Goal: Task Accomplishment & Management: Manage account settings

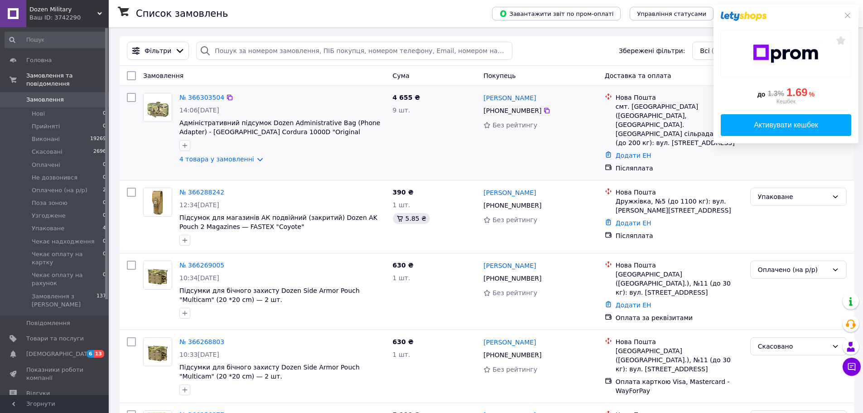
click at [439, 125] on div "4 655 ₴ 9 шт." at bounding box center [434, 132] width 91 height 87
click at [849, 12] on icon at bounding box center [847, 15] width 7 height 7
click at [850, 15] on icon at bounding box center [847, 15] width 7 height 7
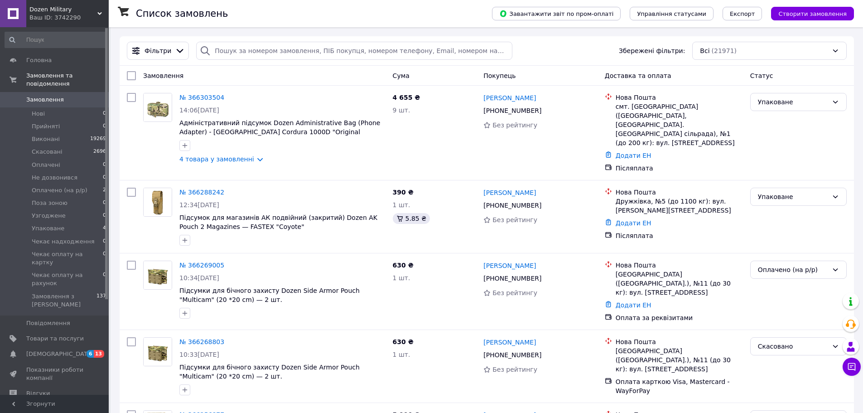
click at [309, 79] on div "Замовлення" at bounding box center [265, 76] width 250 height 16
click at [72, 222] on li "Упаковане 4" at bounding box center [55, 228] width 111 height 13
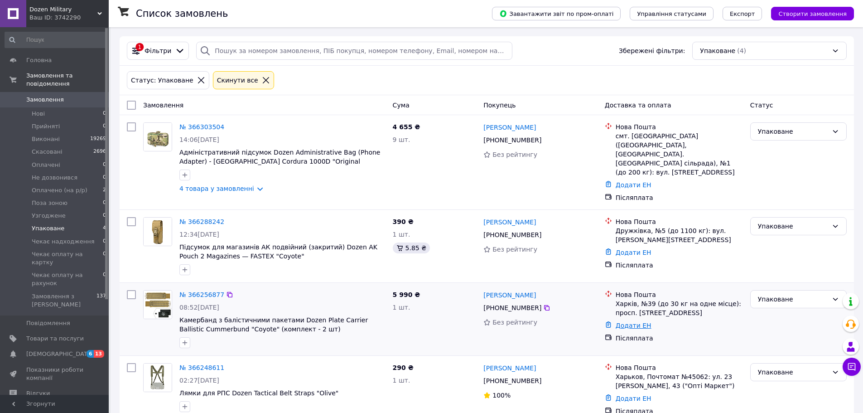
click at [633, 322] on link "Додати ЕН" at bounding box center [634, 325] width 36 height 7
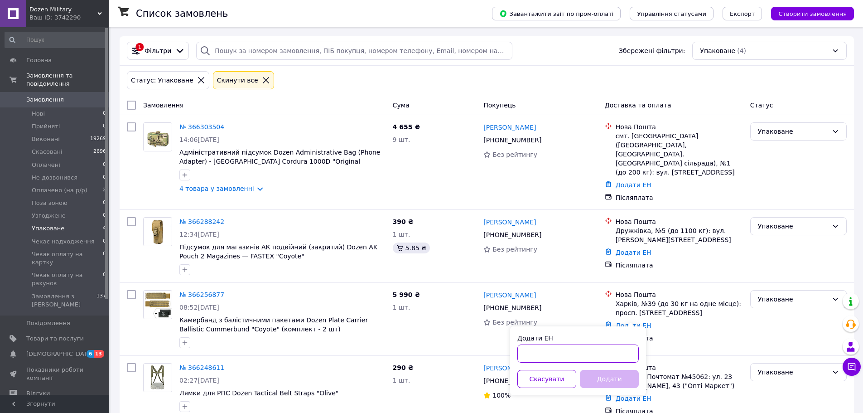
click at [584, 355] on input "Додати ЕН" at bounding box center [577, 353] width 121 height 18
type input "59001474826192"
click at [609, 378] on button "Додати" at bounding box center [609, 379] width 59 height 18
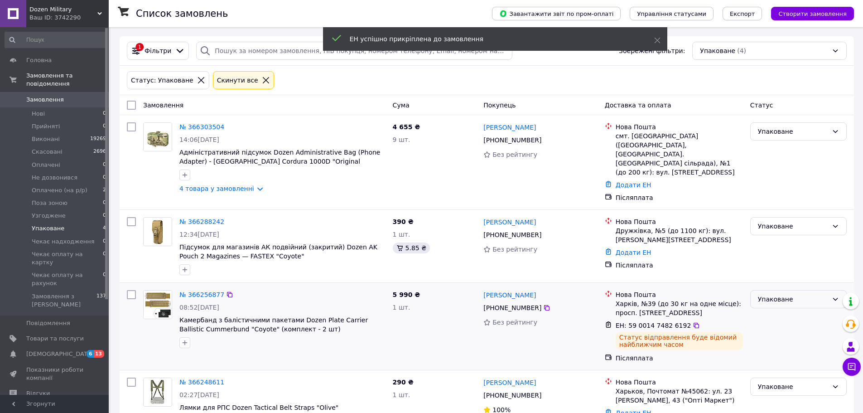
click at [768, 294] on div "Упаковане" at bounding box center [793, 299] width 70 height 10
click at [777, 329] on li "Виконано" at bounding box center [799, 326] width 96 height 16
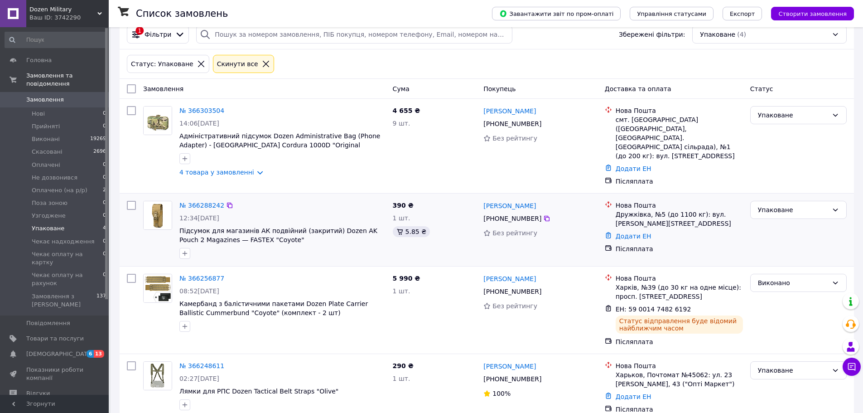
scroll to position [25, 0]
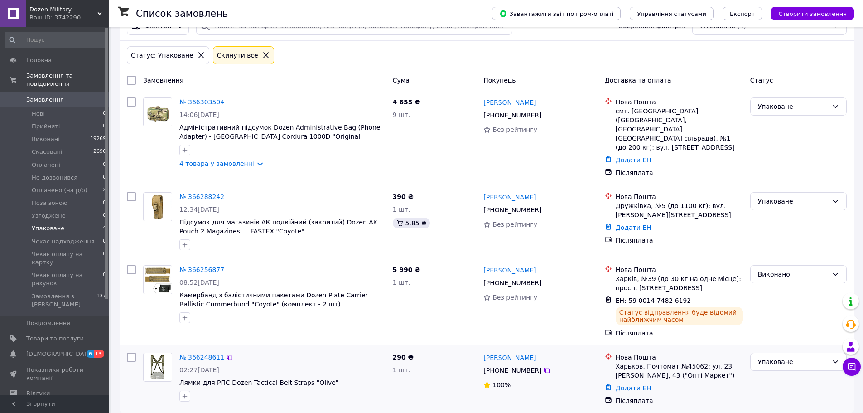
click at [625, 384] on link "Додати ЕН" at bounding box center [634, 387] width 36 height 7
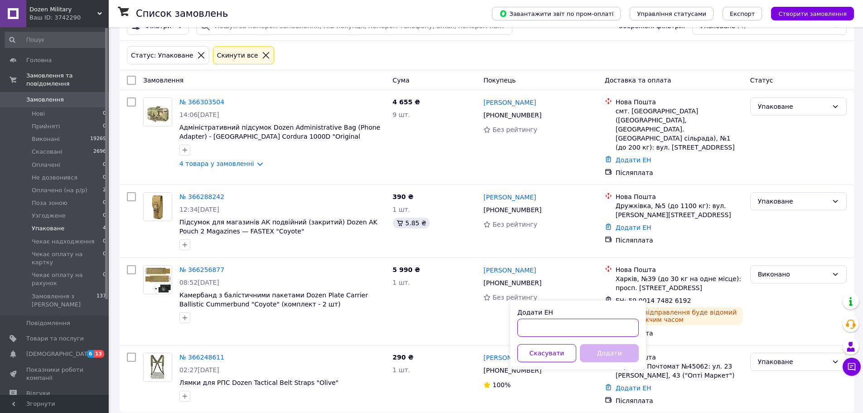
click at [535, 319] on input "Додати ЕН" at bounding box center [577, 328] width 121 height 18
type input "59001474825519"
drag, startPoint x: 602, startPoint y: 354, endPoint x: 611, endPoint y: 351, distance: 9.0
click at [602, 353] on button "Додати" at bounding box center [609, 353] width 59 height 18
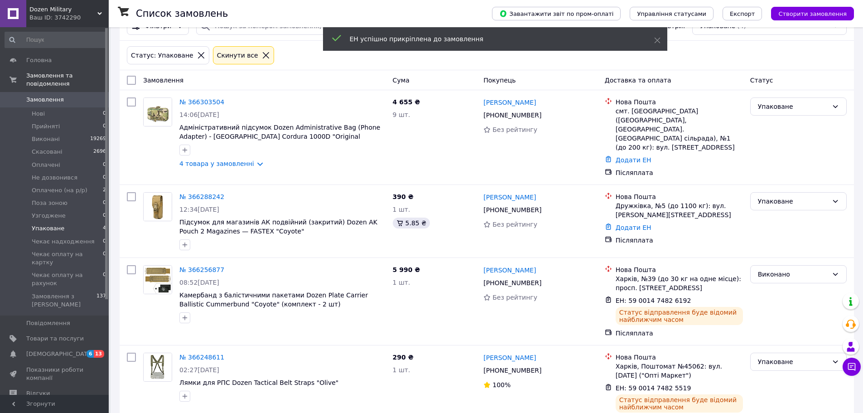
click at [776, 357] on div "Упаковане" at bounding box center [793, 362] width 70 height 10
click at [773, 290] on li "Виконано" at bounding box center [799, 288] width 96 height 16
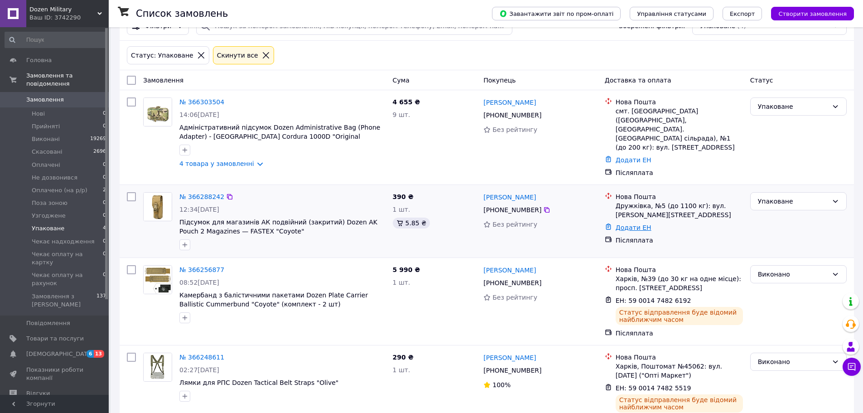
click at [626, 224] on link "Додати ЕН" at bounding box center [634, 227] width 36 height 7
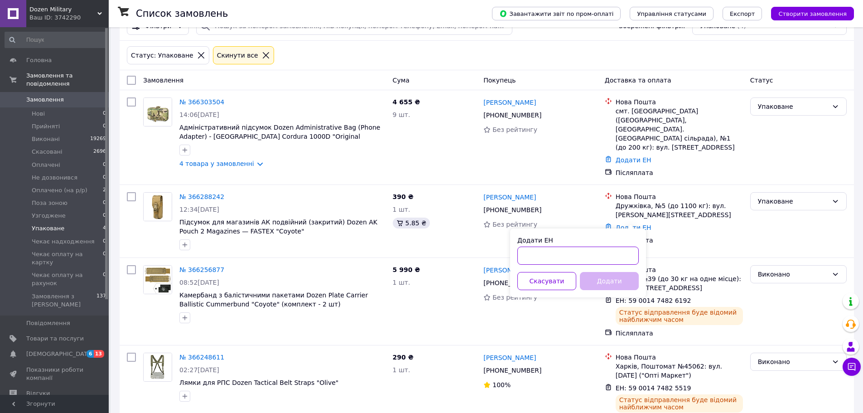
click at [565, 259] on input "Додати ЕН" at bounding box center [577, 255] width 121 height 18
type input "59001474824832"
click at [591, 281] on button "Додати" at bounding box center [609, 281] width 59 height 18
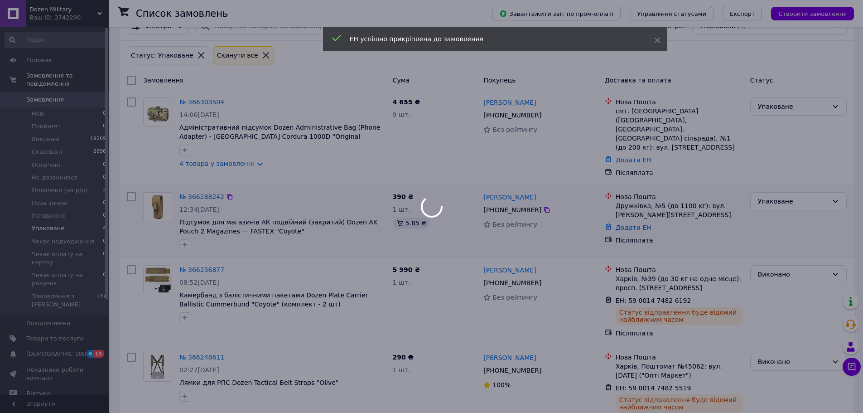
scroll to position [0, 0]
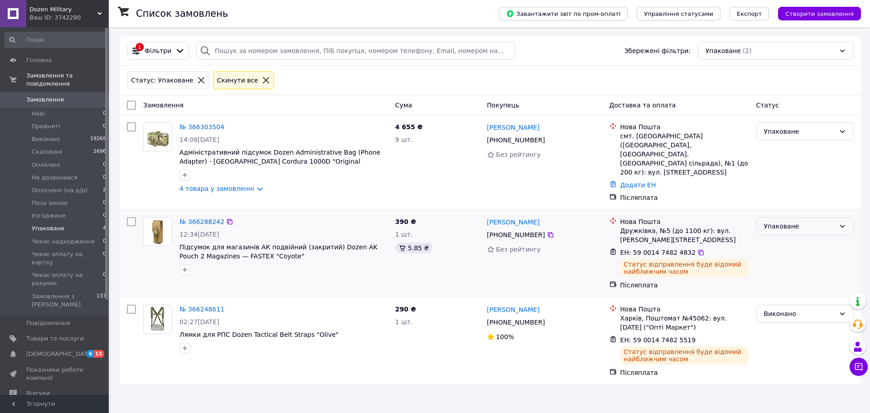
click at [783, 222] on div "Упаковане" at bounding box center [804, 226] width 97 height 18
click at [781, 247] on li "Виконано" at bounding box center [805, 253] width 97 height 16
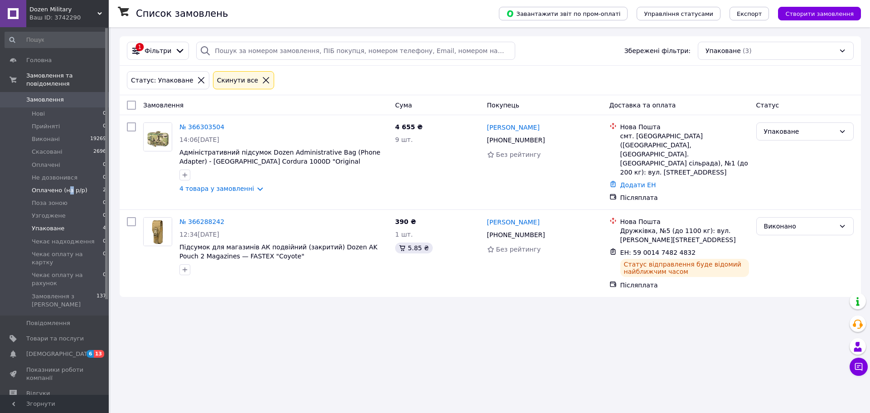
click at [66, 186] on span "Оплачено (на р/р)" at bounding box center [60, 190] width 56 height 8
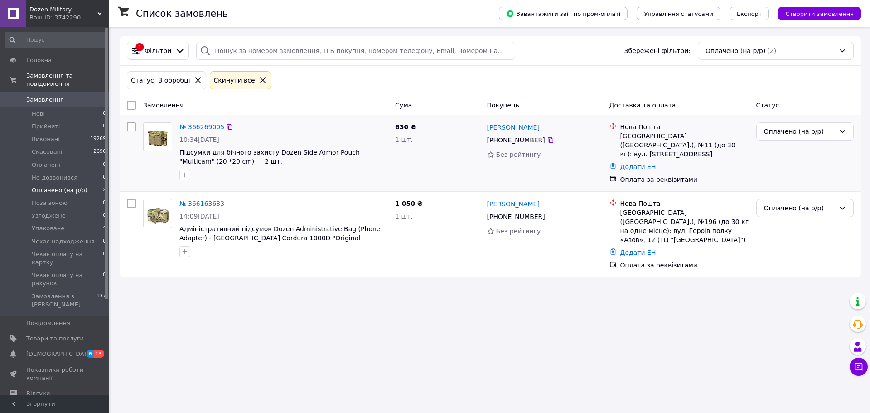
click at [641, 163] on link "Додати ЕН" at bounding box center [638, 166] width 36 height 7
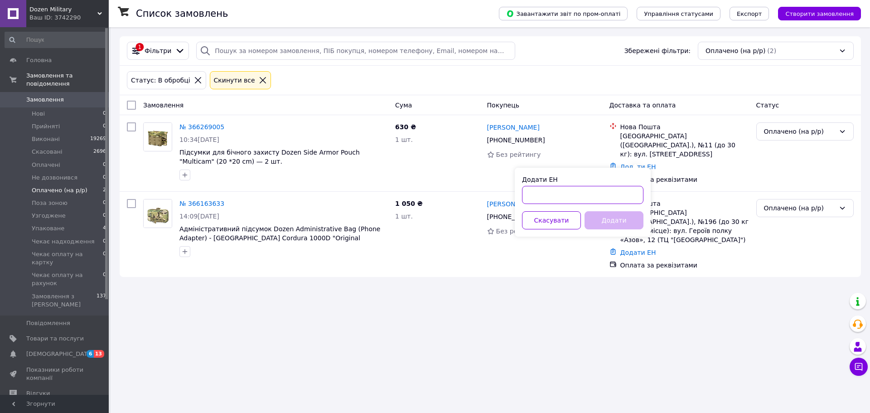
click at [536, 193] on input "Додати ЕН" at bounding box center [582, 195] width 121 height 18
type input "59001474824572"
click at [617, 217] on button "Додати" at bounding box center [613, 220] width 59 height 18
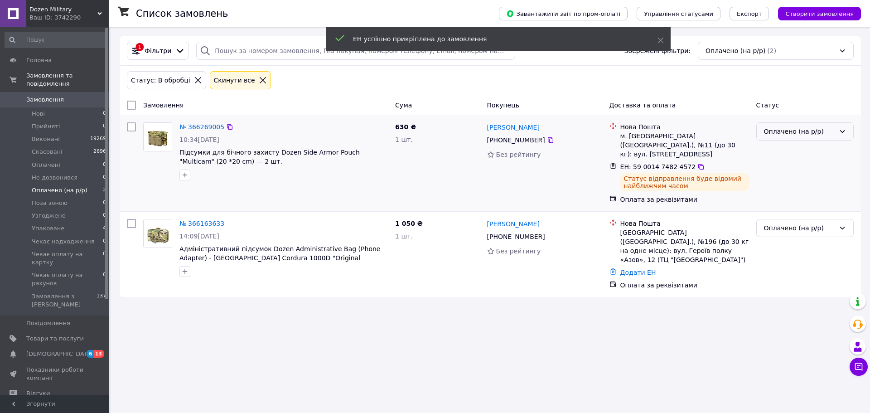
click at [794, 134] on div "Оплачено (на р/р)" at bounding box center [799, 131] width 71 height 10
click at [787, 169] on li "Виконано" at bounding box center [805, 167] width 97 height 16
click at [629, 269] on link "Додати ЕН" at bounding box center [638, 272] width 36 height 7
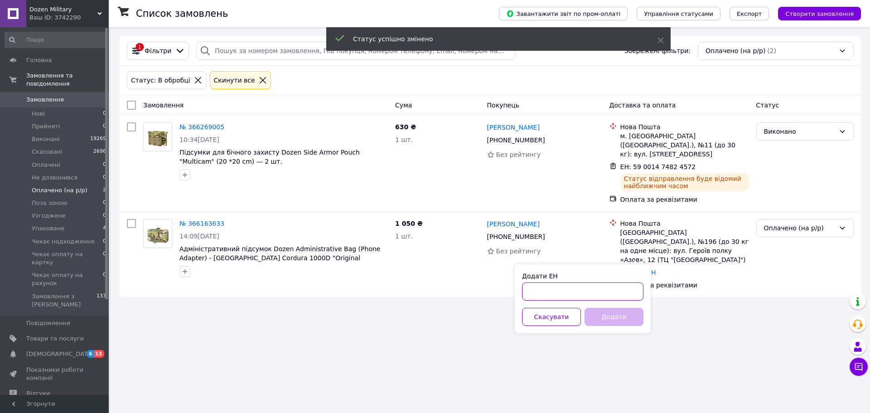
click at [543, 289] on input "Додати ЕН" at bounding box center [582, 291] width 121 height 18
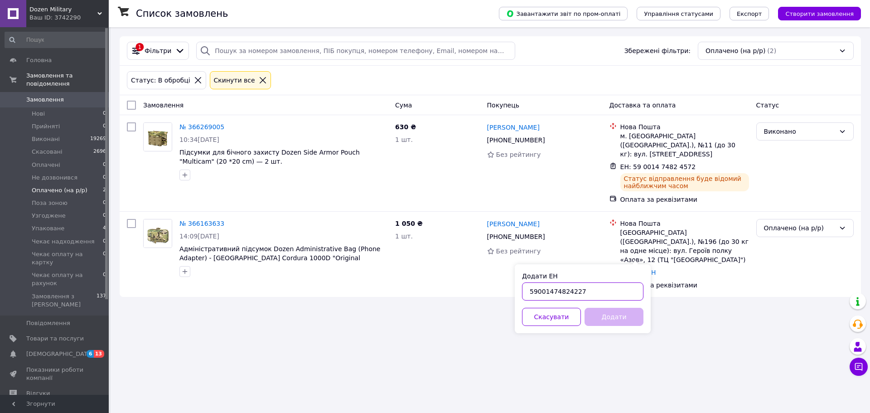
type input "59001474824227"
click at [609, 318] on button "Додати" at bounding box center [613, 317] width 59 height 18
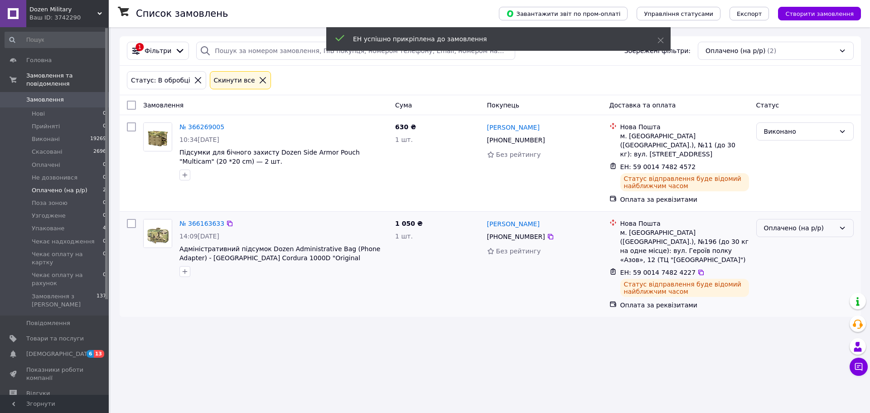
click at [793, 223] on div "Оплачено (на р/р)" at bounding box center [799, 228] width 71 height 10
click at [781, 251] on li "Виконано" at bounding box center [805, 255] width 97 height 16
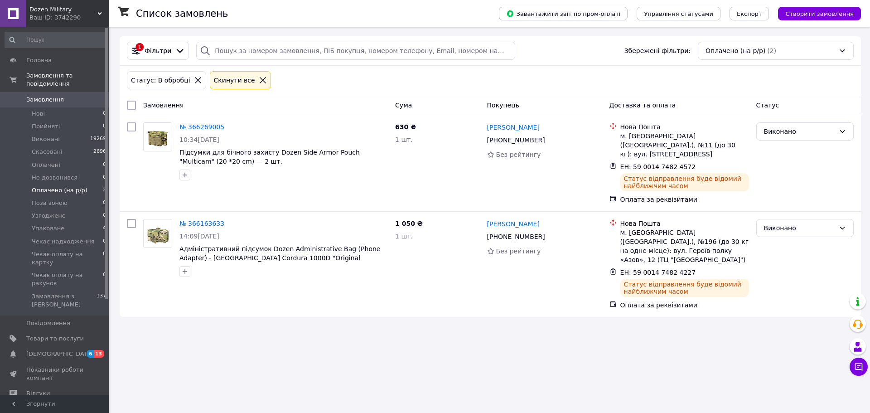
click at [58, 96] on span "Замовлення" at bounding box center [45, 100] width 38 height 8
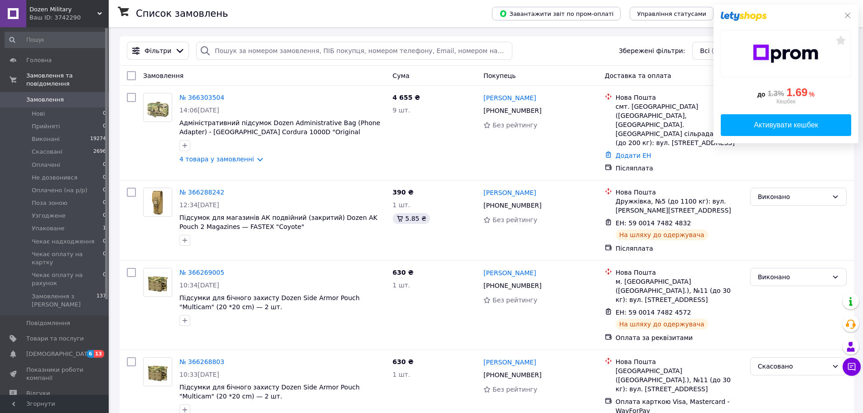
drag, startPoint x: 847, startPoint y: 15, endPoint x: 840, endPoint y: 0, distance: 16.8
click at [848, 15] on icon at bounding box center [847, 15] width 7 height 7
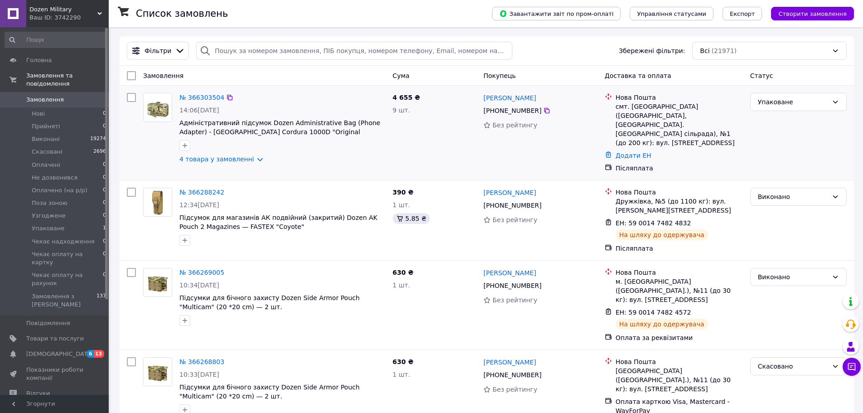
click at [328, 92] on div "№ 366303504" at bounding box center [283, 97] width 208 height 11
click at [461, 154] on div "4 655 ₴ 9 шт." at bounding box center [434, 132] width 91 height 87
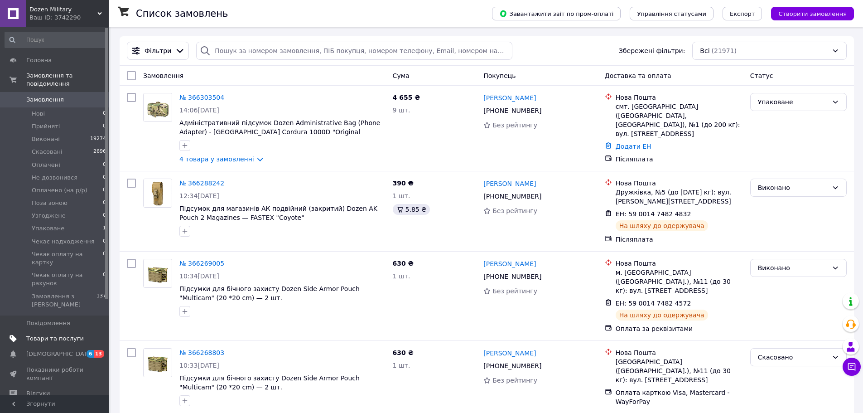
click at [49, 334] on span "Товари та послуги" at bounding box center [55, 338] width 58 height 8
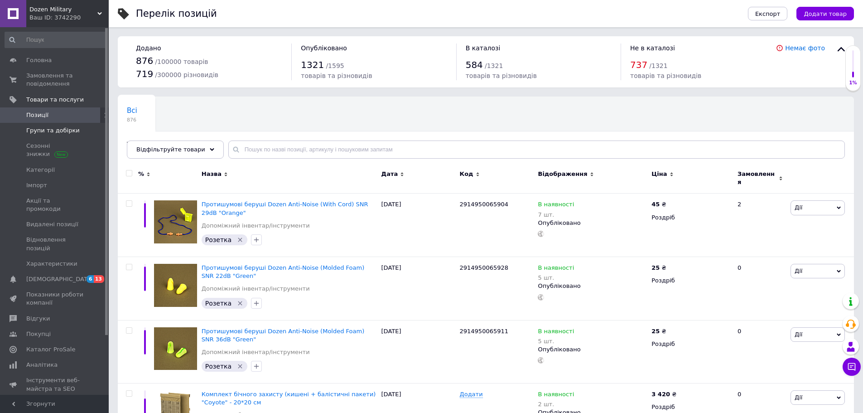
click at [44, 132] on span "Групи та добірки" at bounding box center [52, 130] width 53 height 8
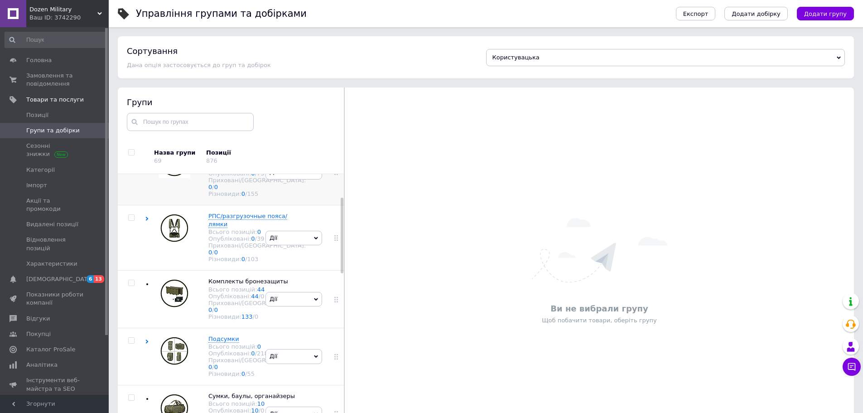
scroll to position [45, 0]
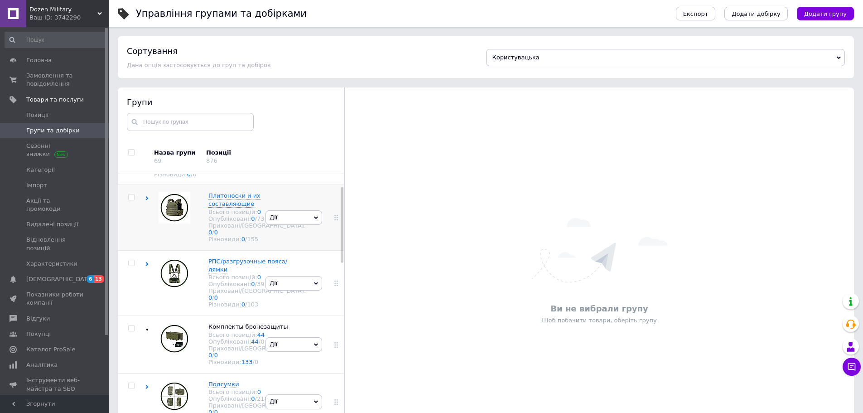
click at [186, 243] on div at bounding box center [172, 218] width 36 height 52
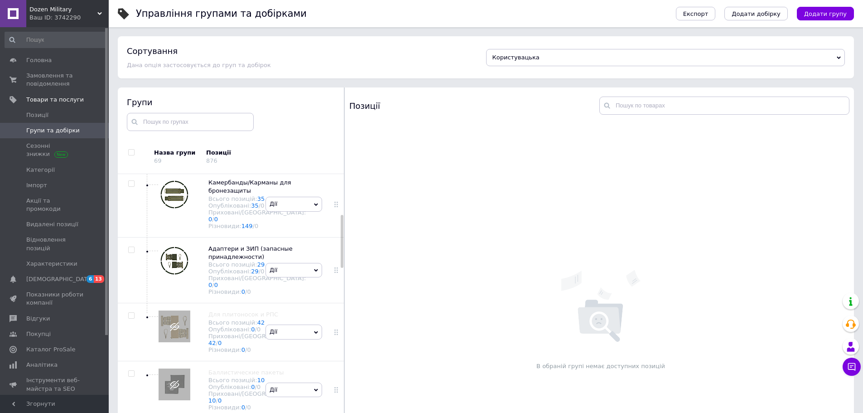
scroll to position [227, 0]
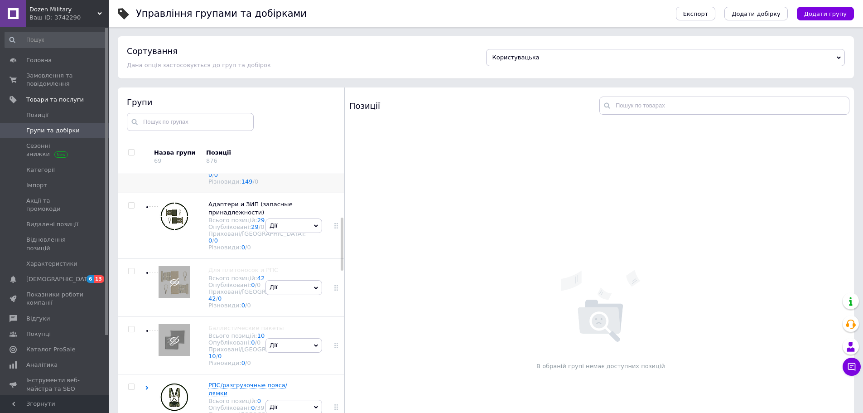
click at [173, 166] on img at bounding box center [175, 150] width 32 height 32
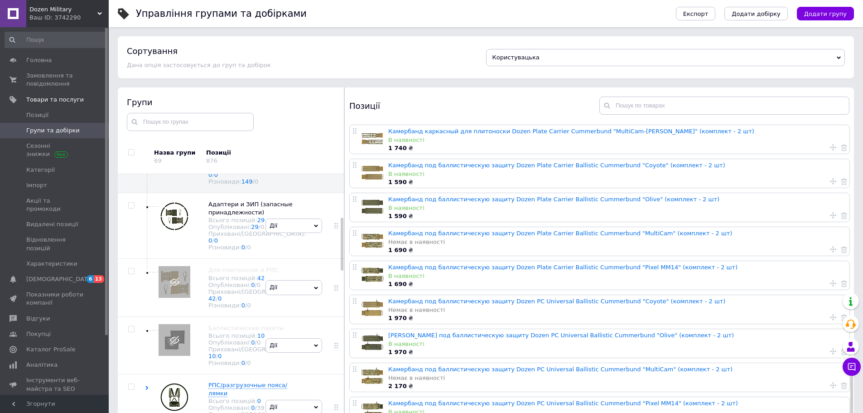
scroll to position [885, 0]
click at [471, 281] on div "1 690 ₴" at bounding box center [616, 284] width 457 height 8
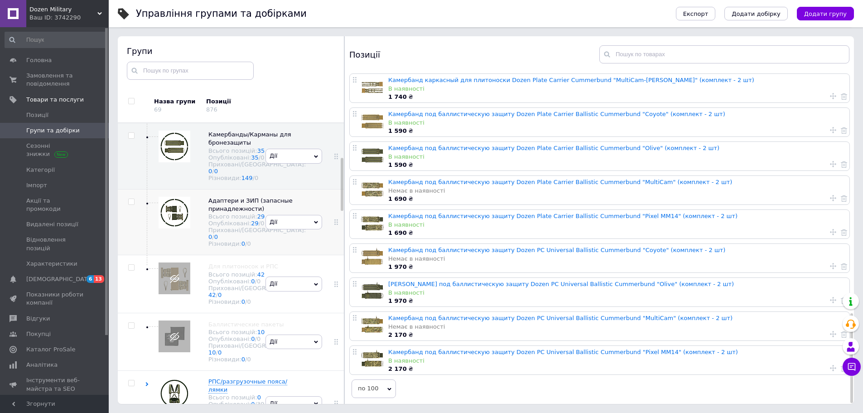
scroll to position [181, 0]
click at [183, 226] on img at bounding box center [175, 210] width 32 height 32
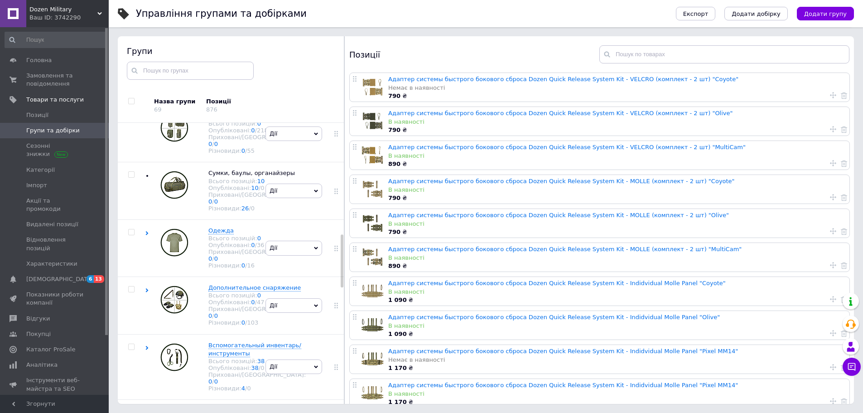
scroll to position [589, 0]
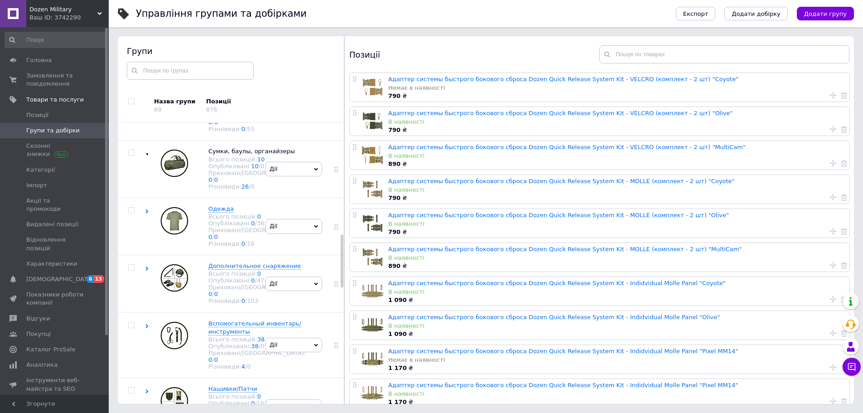
click at [173, 65] on img at bounding box center [175, 49] width 32 height 32
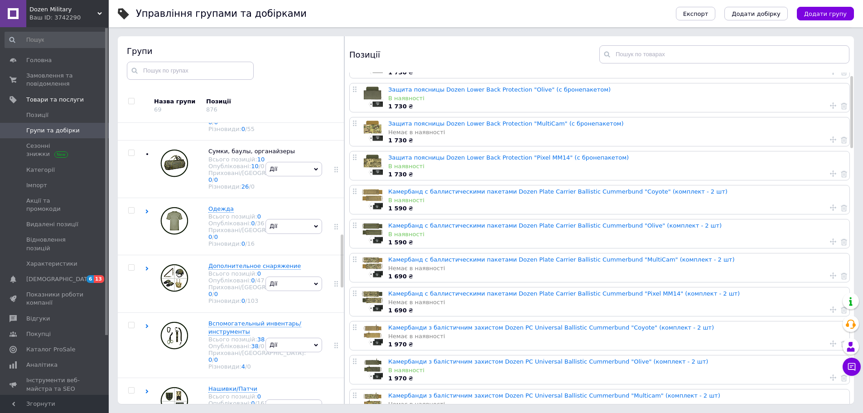
scroll to position [0, 0]
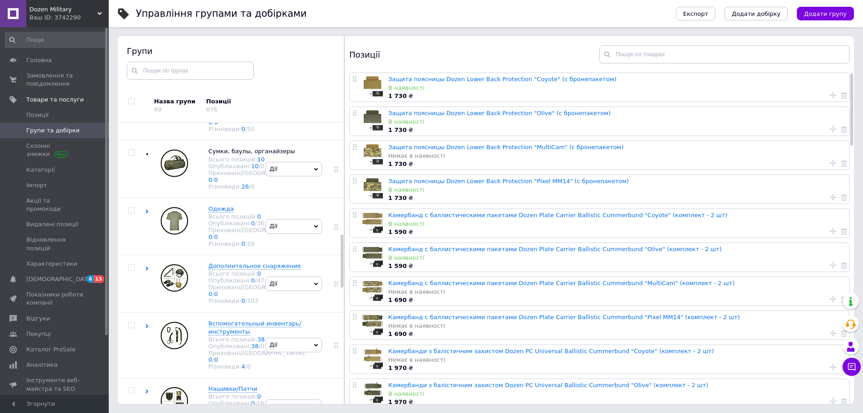
drag, startPoint x: 512, startPoint y: 271, endPoint x: 507, endPoint y: 271, distance: 5.9
click at [512, 271] on div "Камербанд с баллистическими пакетами Dozen Plate Carrier Ballistic Cummerbund "…" at bounding box center [617, 257] width 459 height 29
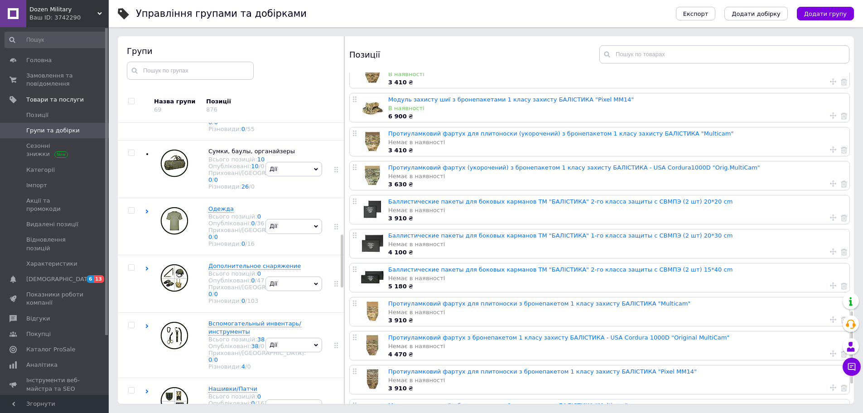
scroll to position [1056, 0]
